Goal: Transaction & Acquisition: Download file/media

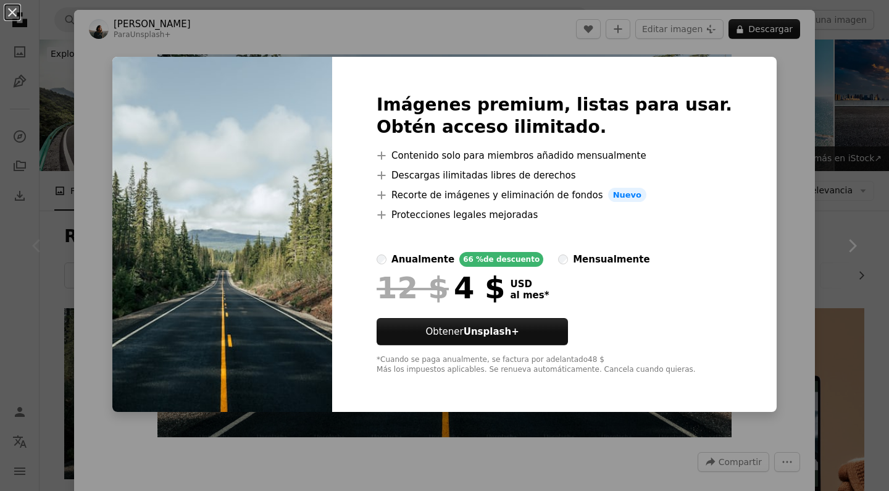
click at [317, 20] on div "An X shape Imágenes premium, listas para usar. Obtén acceso ilimitado. A plus s…" at bounding box center [444, 245] width 889 height 491
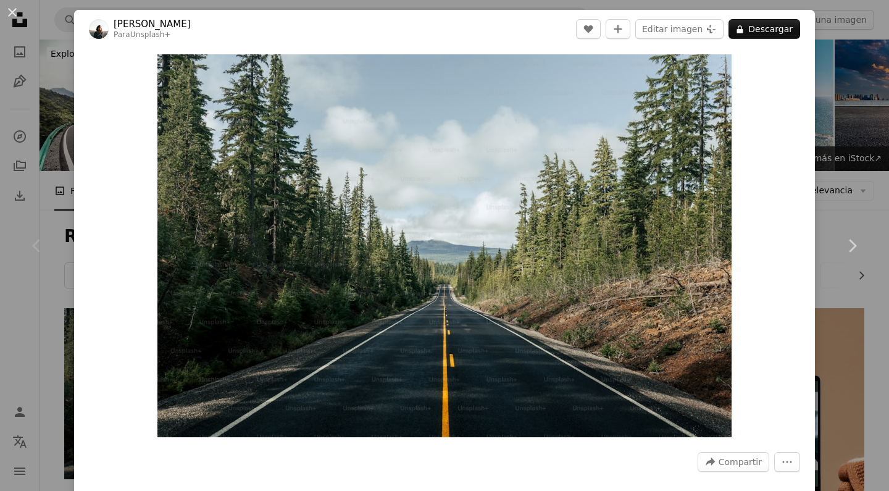
click at [848, 98] on div "An X shape Chevron left Chevron right [PERSON_NAME] Para Unsplash+ A heart A pl…" at bounding box center [444, 245] width 889 height 491
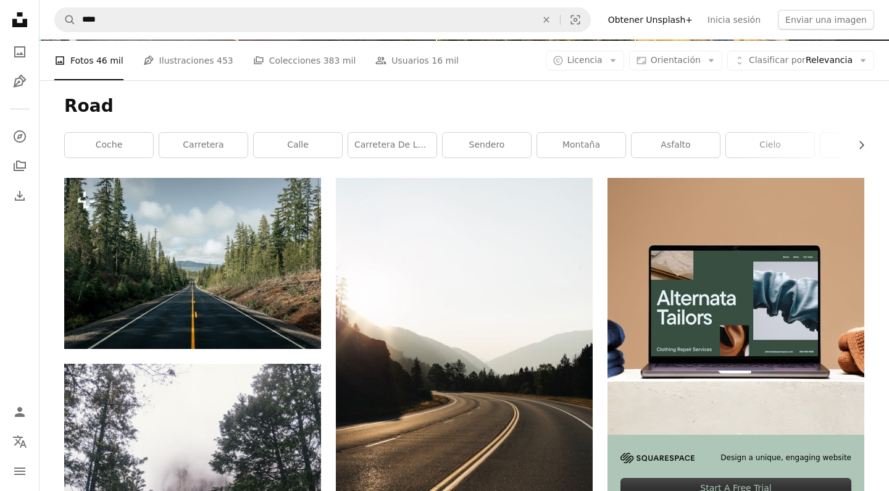
scroll to position [125, 0]
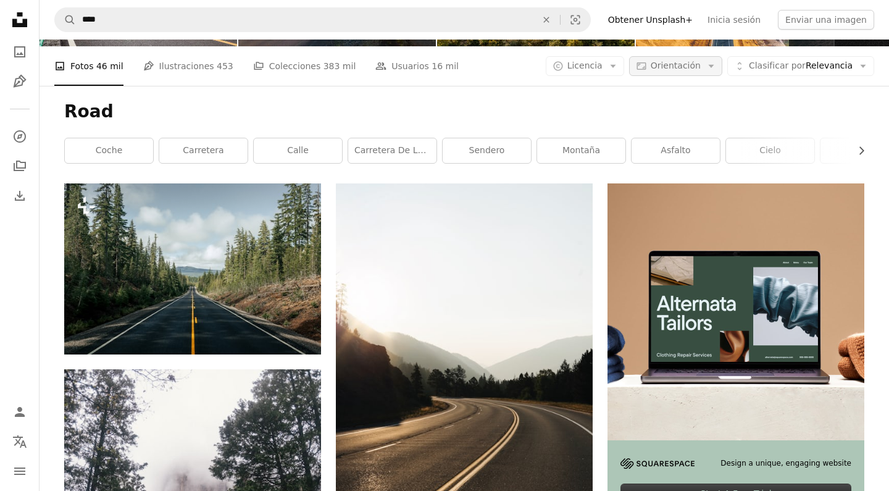
click at [679, 68] on span "Orientación" at bounding box center [676, 66] width 50 height 10
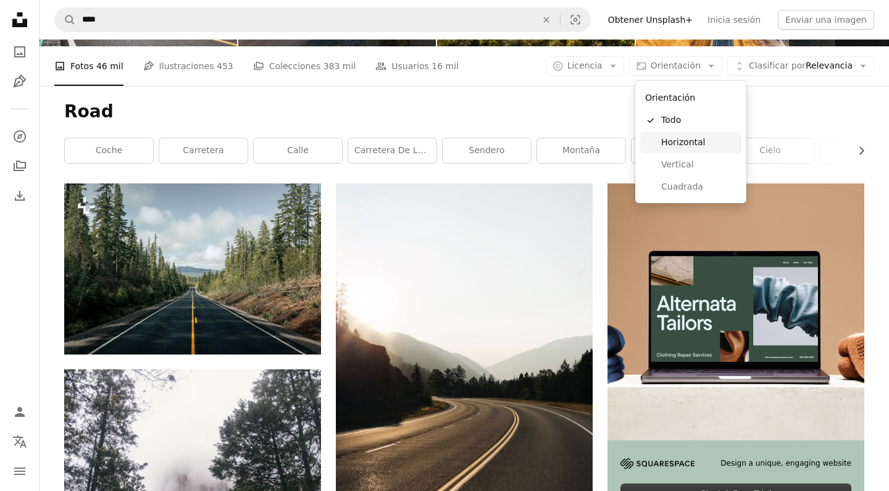
click at [681, 140] on span "Horizontal" at bounding box center [698, 142] width 75 height 12
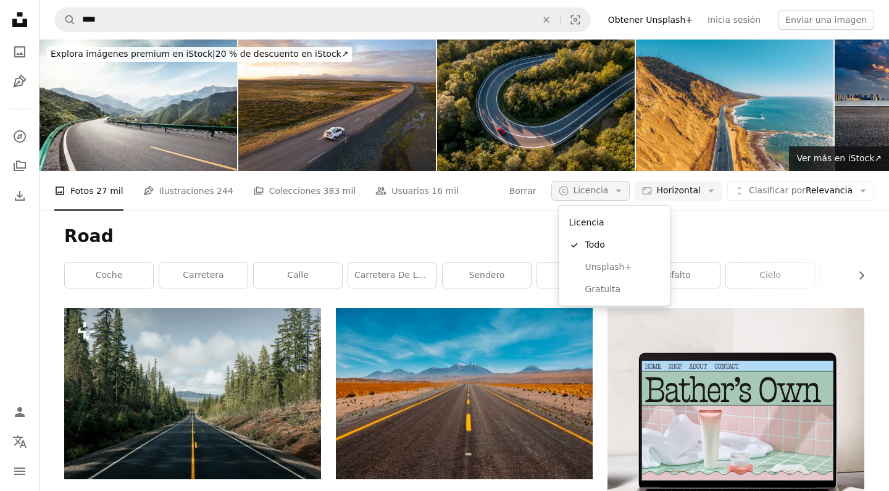
click at [624, 194] on icon "Arrow down" at bounding box center [618, 190] width 11 height 11
click at [616, 285] on span "Gratuita" at bounding box center [622, 289] width 75 height 12
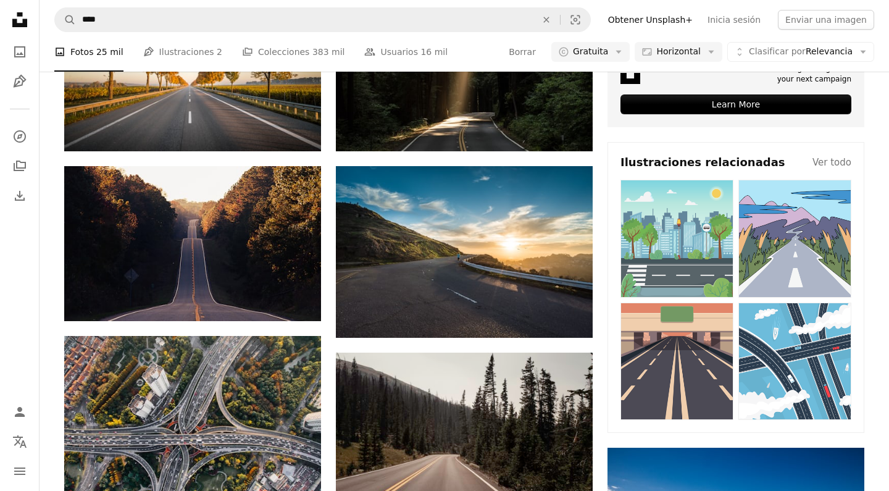
scroll to position [514, 0]
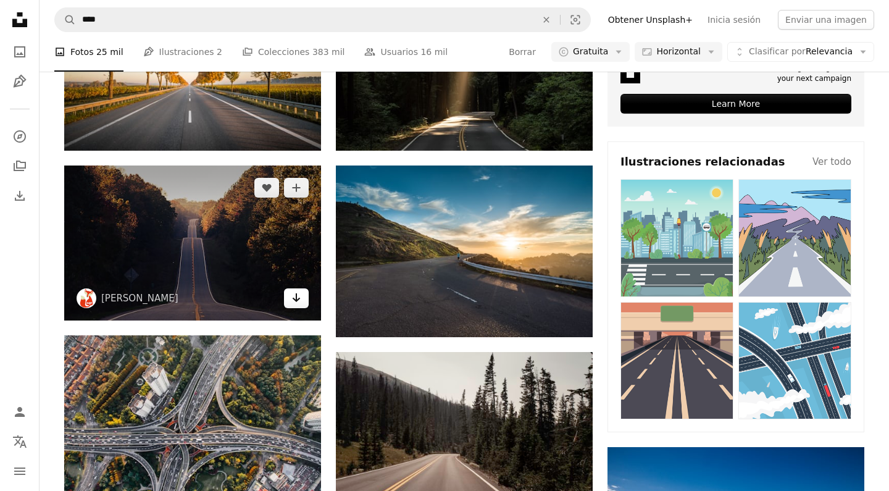
click at [301, 298] on icon "Arrow pointing down" at bounding box center [297, 297] width 10 height 15
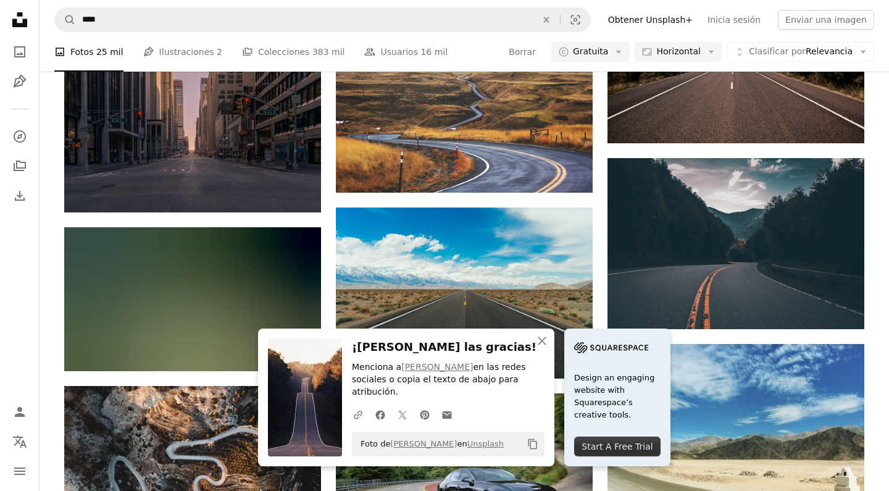
scroll to position [1060, 0]
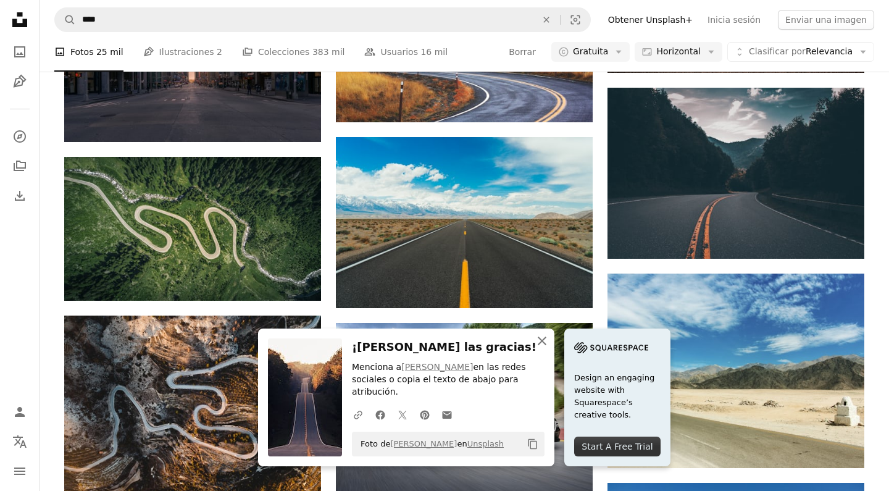
click at [542, 345] on icon "button" at bounding box center [542, 341] width 9 height 9
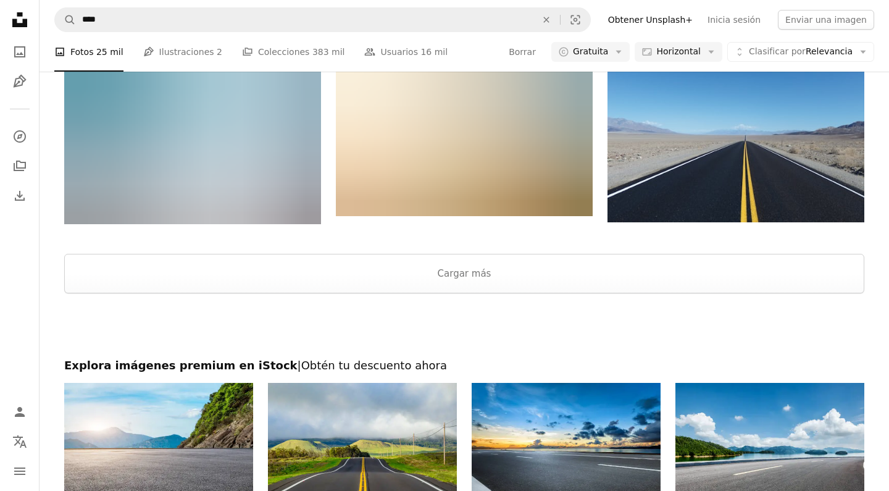
scroll to position [1616, 0]
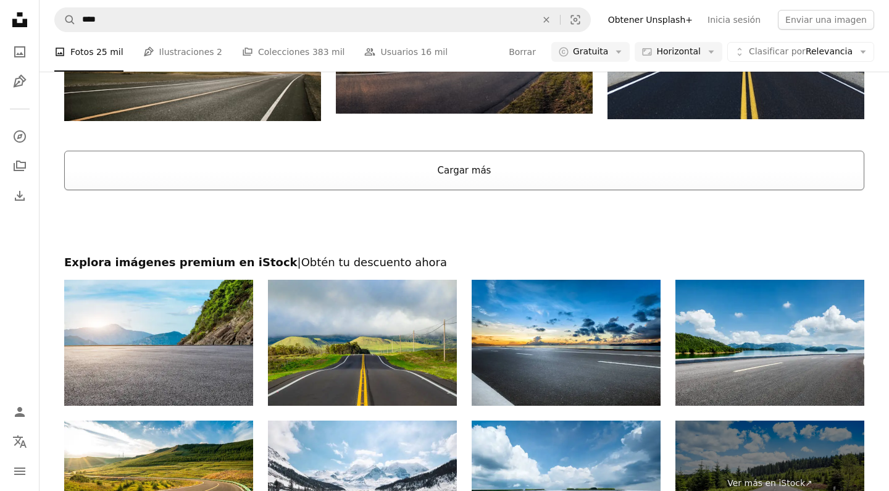
click at [582, 171] on button "Cargar más" at bounding box center [464, 171] width 800 height 40
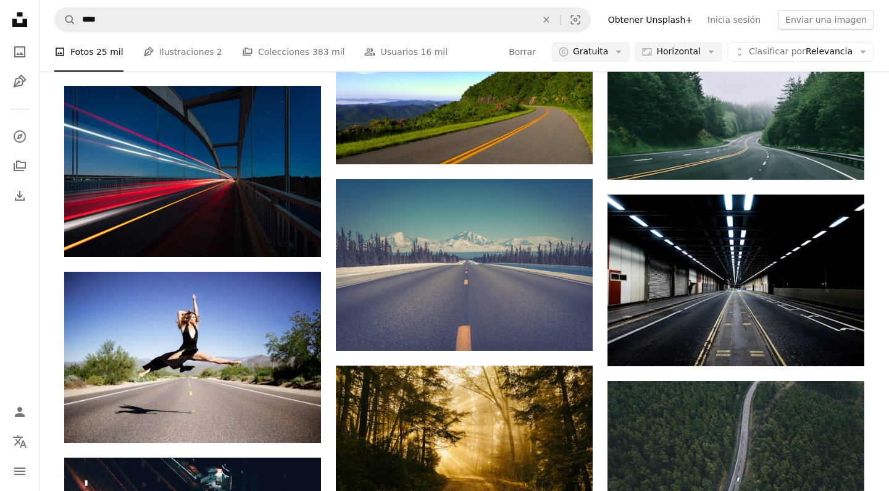
scroll to position [3782, 0]
